Goal: Entertainment & Leisure: Consume media (video, audio)

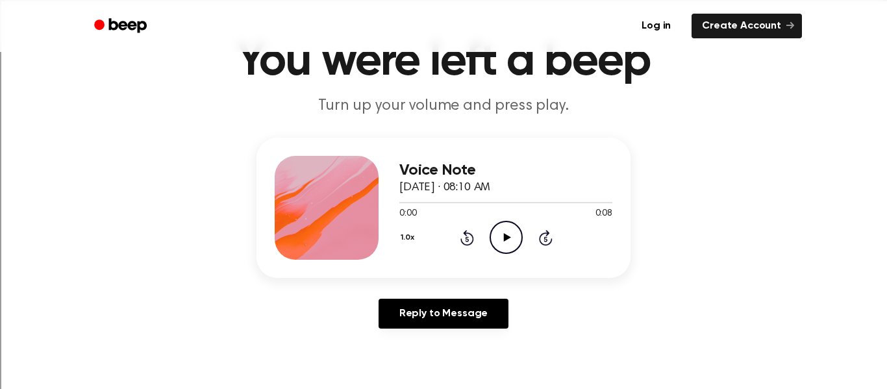
click at [501, 229] on icon "Play Audio" at bounding box center [505, 237] width 33 height 33
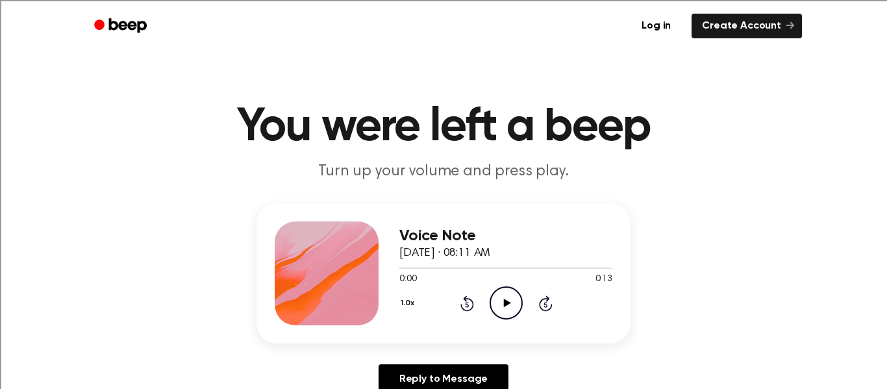
click at [512, 298] on icon "Play Audio" at bounding box center [505, 302] width 33 height 33
click at [497, 310] on icon "Play Audio" at bounding box center [505, 302] width 33 height 33
click at [502, 304] on icon "Play Audio" at bounding box center [505, 302] width 33 height 33
